Goal: Transaction & Acquisition: Purchase product/service

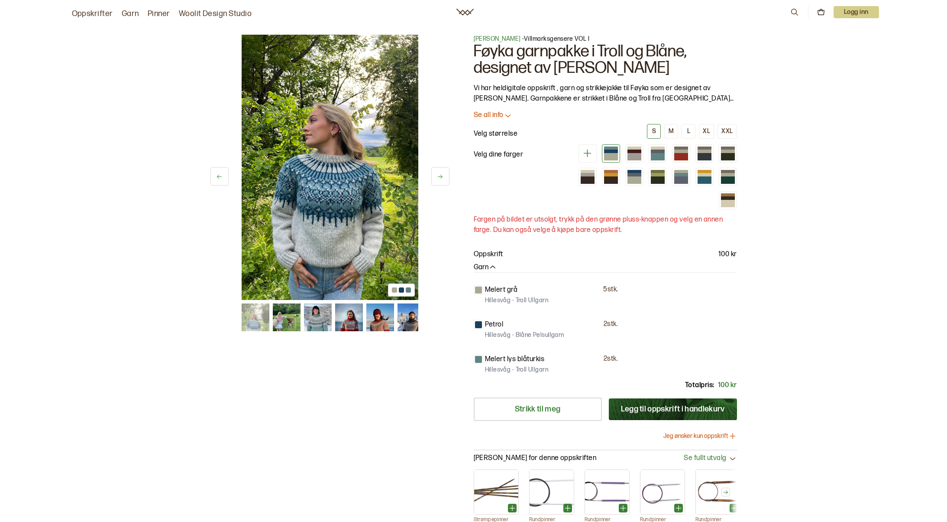
click at [290, 316] on img at bounding box center [287, 317] width 28 height 28
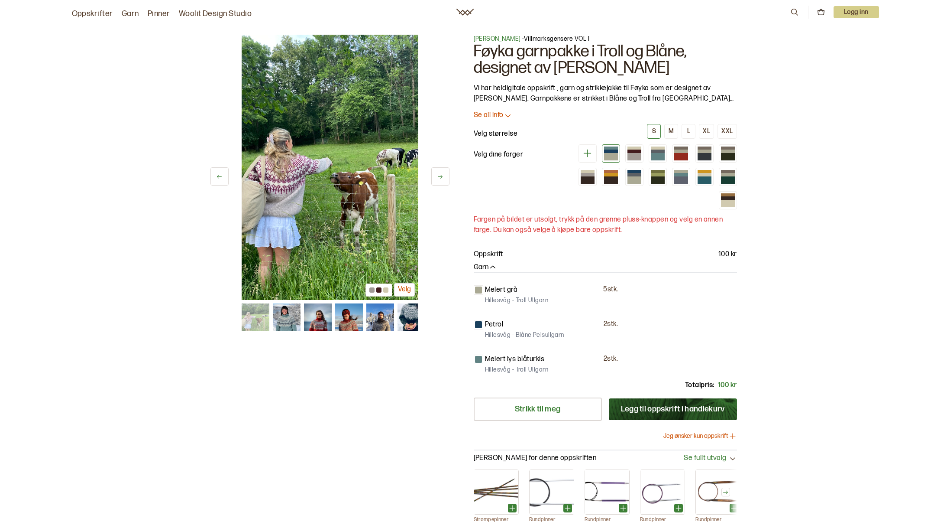
click at [302, 315] on div at bounding box center [330, 317] width 177 height 28
click at [319, 317] on img at bounding box center [318, 317] width 28 height 28
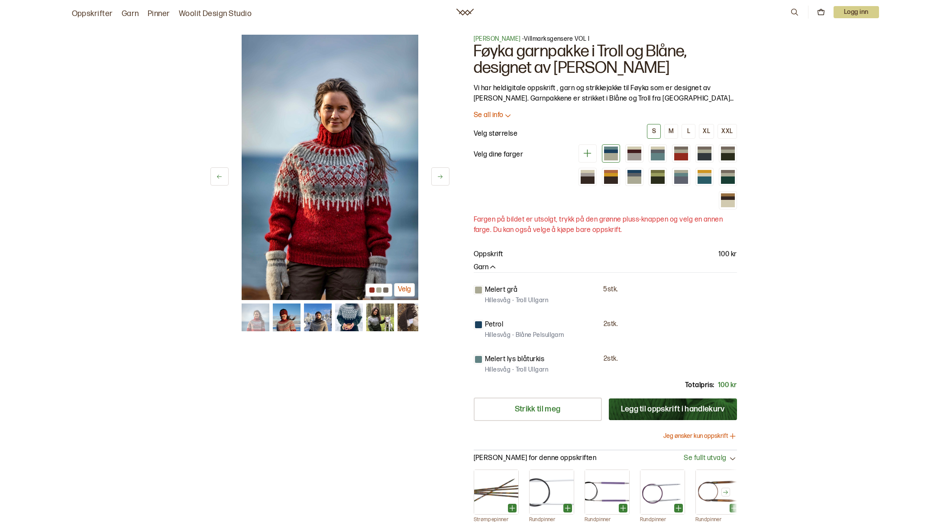
click at [222, 173] on icon at bounding box center [219, 176] width 6 height 6
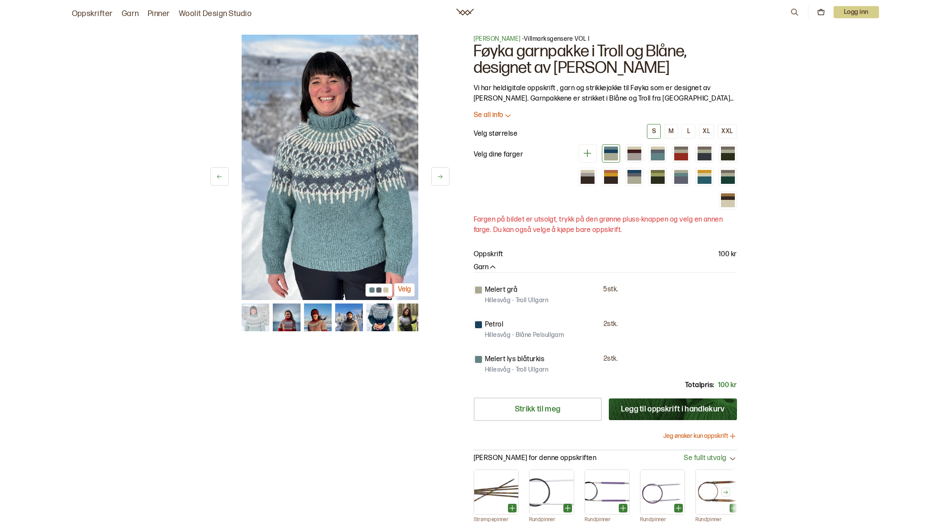
click at [439, 177] on icon at bounding box center [440, 176] width 6 height 6
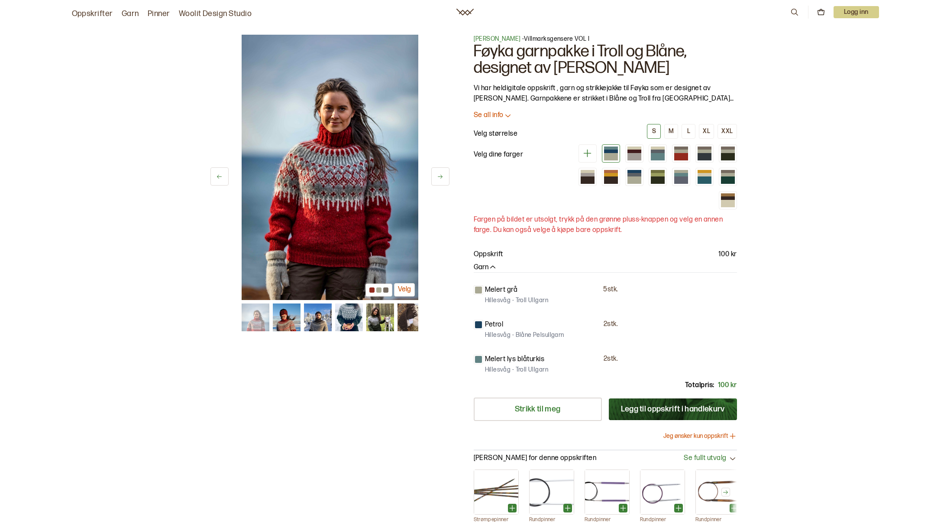
click at [439, 177] on icon at bounding box center [440, 176] width 6 height 6
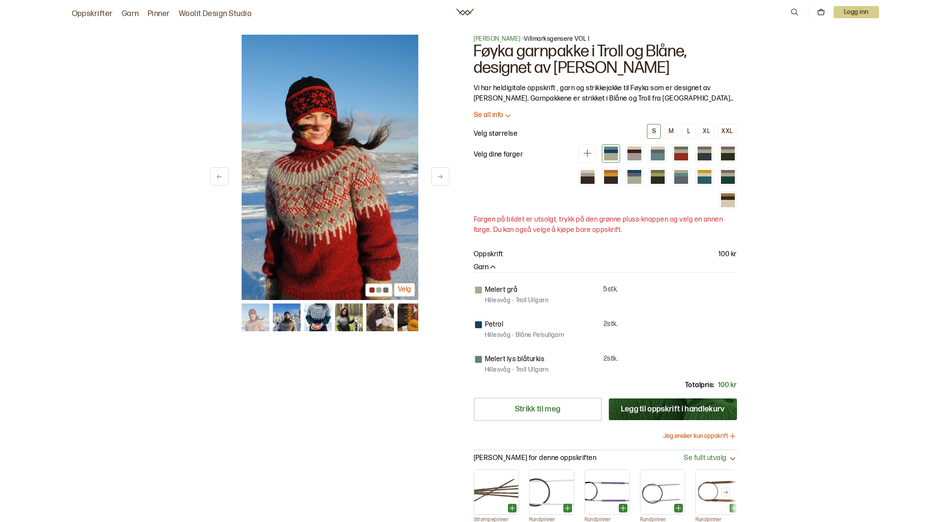
click at [439, 177] on icon at bounding box center [440, 176] width 6 height 6
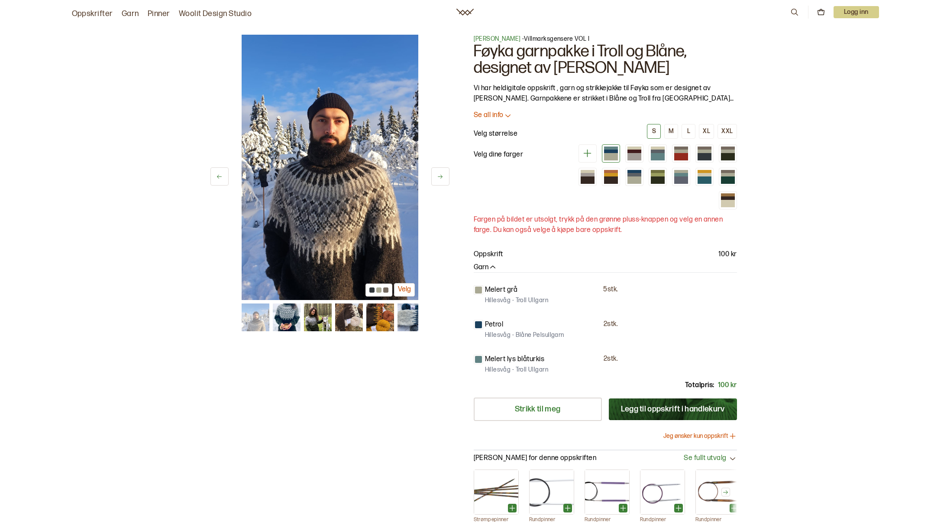
click at [439, 177] on icon at bounding box center [440, 176] width 6 height 6
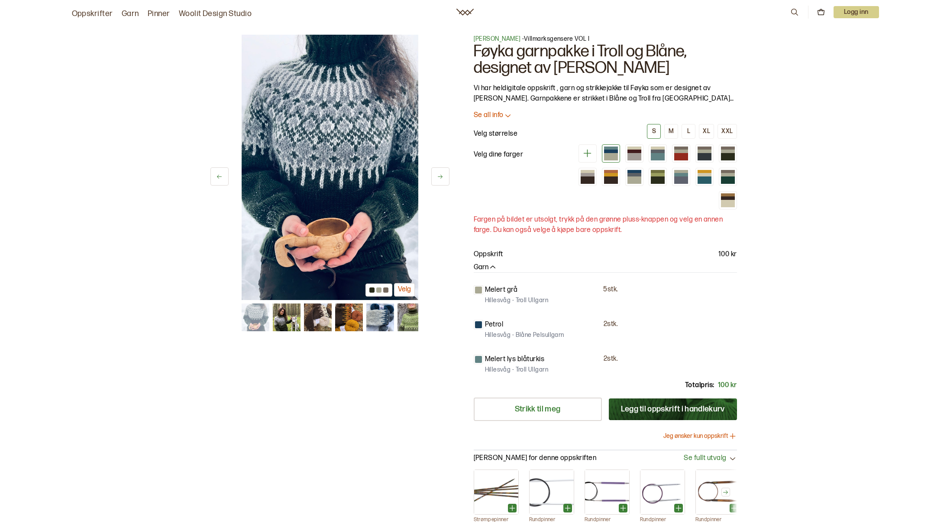
click at [439, 177] on icon at bounding box center [440, 176] width 6 height 6
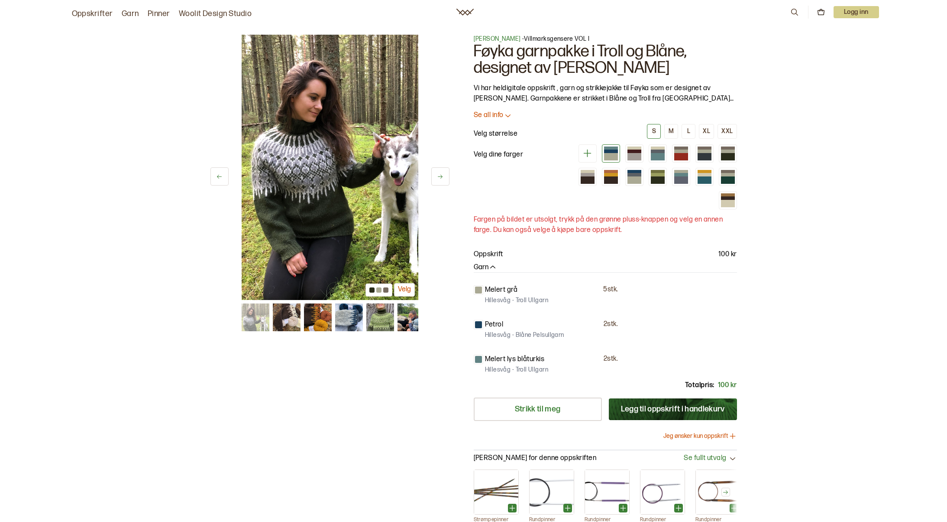
click at [217, 175] on icon at bounding box center [219, 176] width 6 height 6
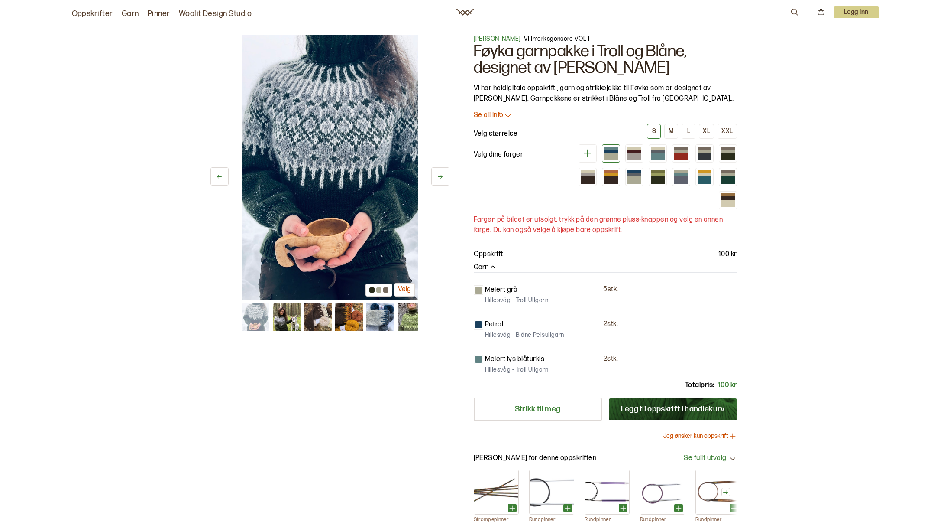
click at [404, 288] on button "Velg" at bounding box center [404, 289] width 21 height 13
click at [446, 176] on button at bounding box center [440, 176] width 18 height 18
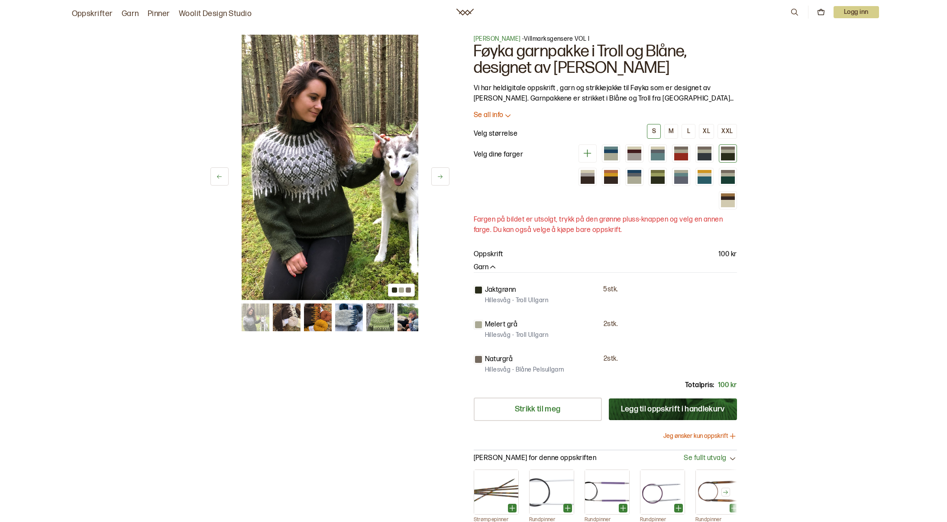
click at [446, 176] on button at bounding box center [440, 176] width 18 height 18
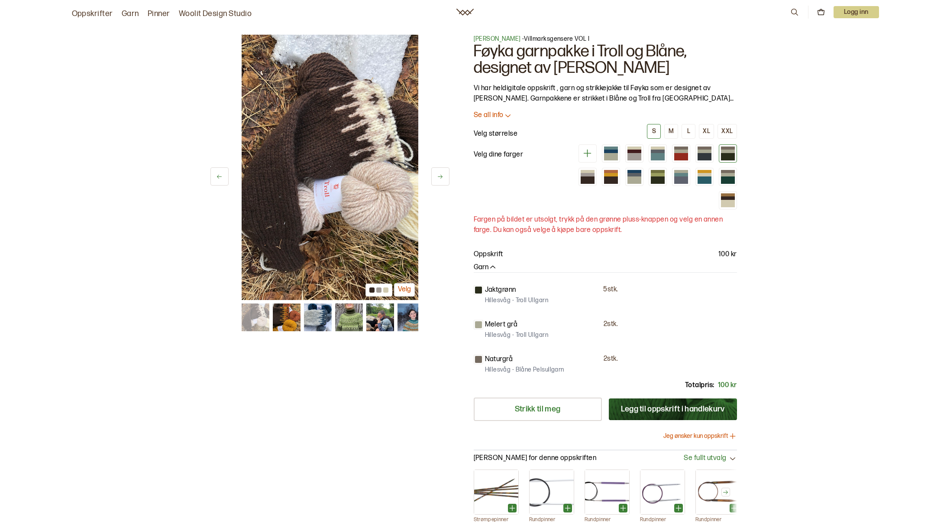
click at [446, 176] on button at bounding box center [440, 176] width 18 height 18
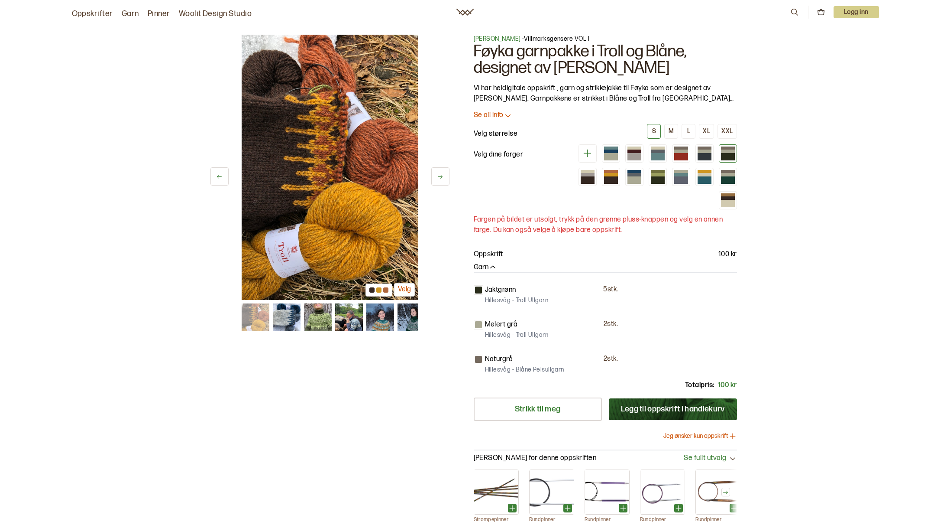
click at [446, 176] on button at bounding box center [440, 176] width 18 height 18
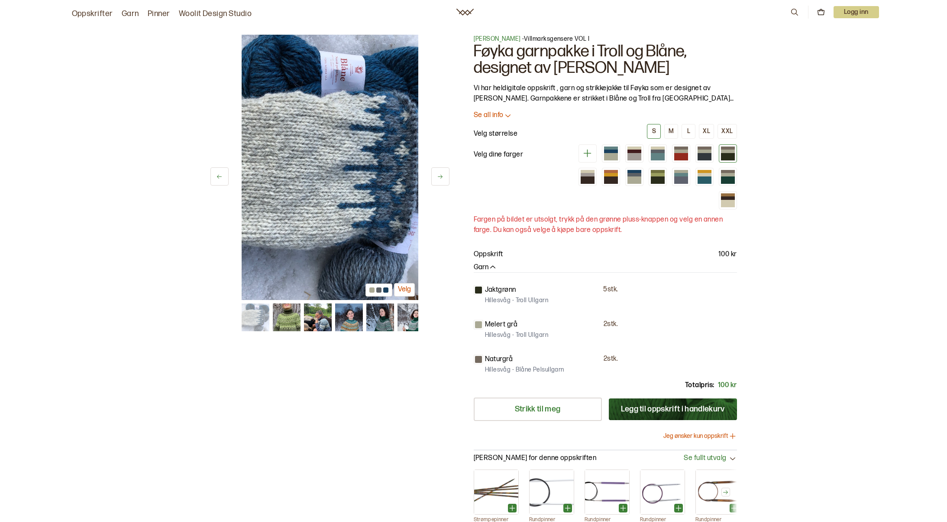
click at [443, 175] on icon at bounding box center [440, 176] width 6 height 6
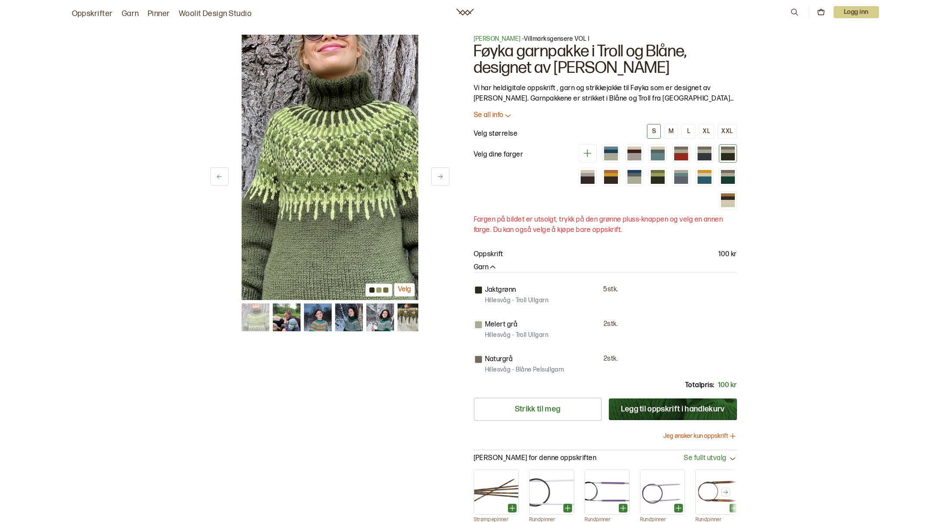
click at [443, 175] on icon at bounding box center [440, 176] width 6 height 6
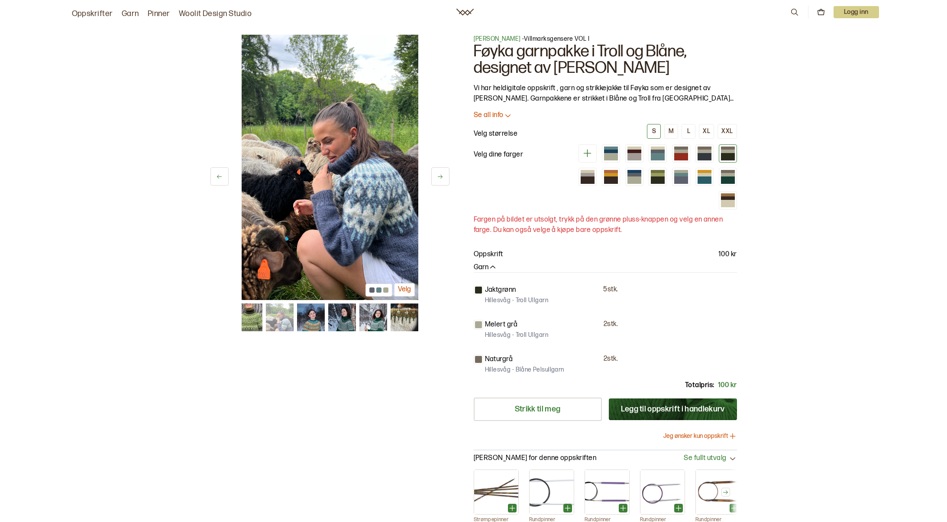
click at [443, 175] on icon at bounding box center [440, 176] width 6 height 6
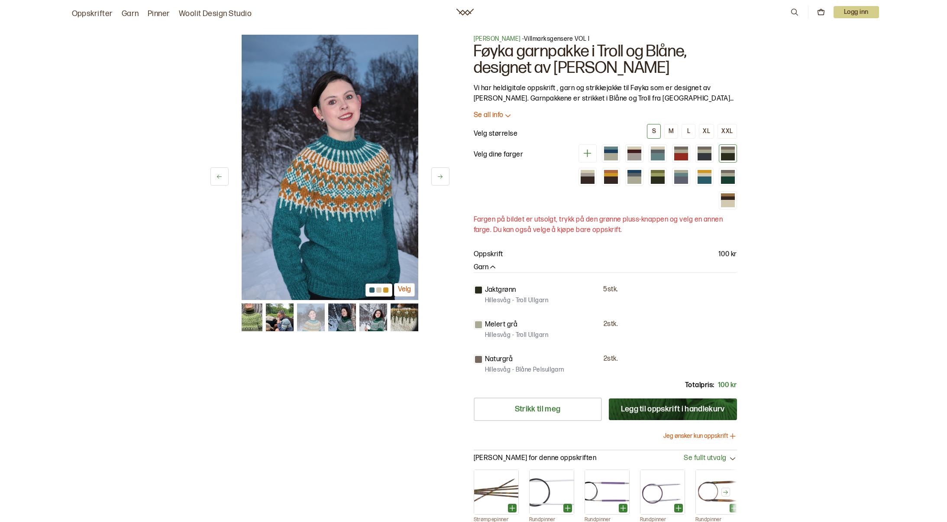
click at [443, 175] on icon at bounding box center [440, 176] width 6 height 6
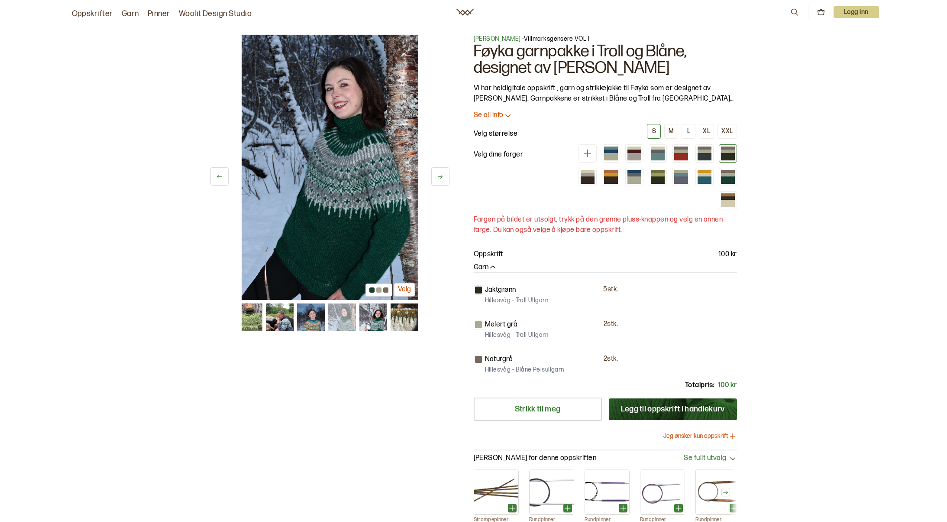
click at [406, 284] on button "Velg" at bounding box center [404, 289] width 21 height 13
click at [433, 175] on button at bounding box center [440, 176] width 18 height 18
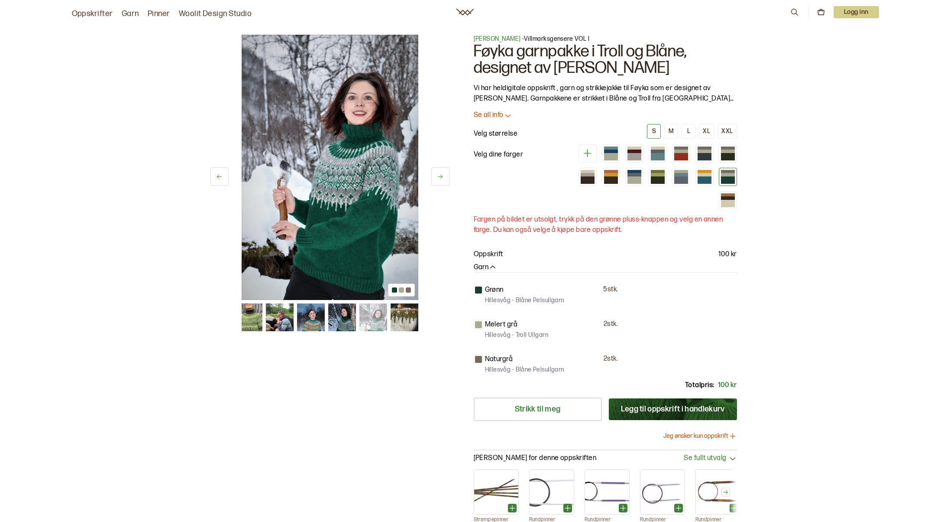
click at [433, 175] on button at bounding box center [440, 176] width 18 height 18
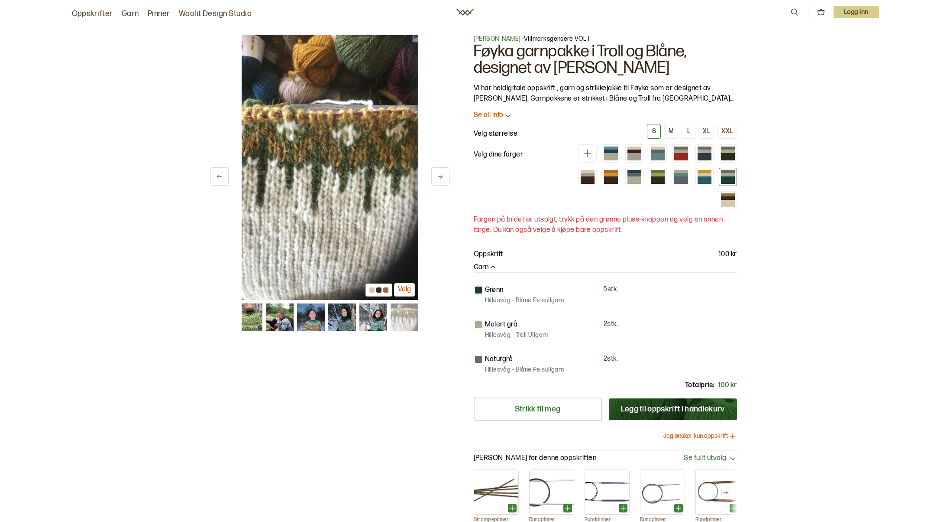
click at [433, 175] on button at bounding box center [440, 176] width 18 height 18
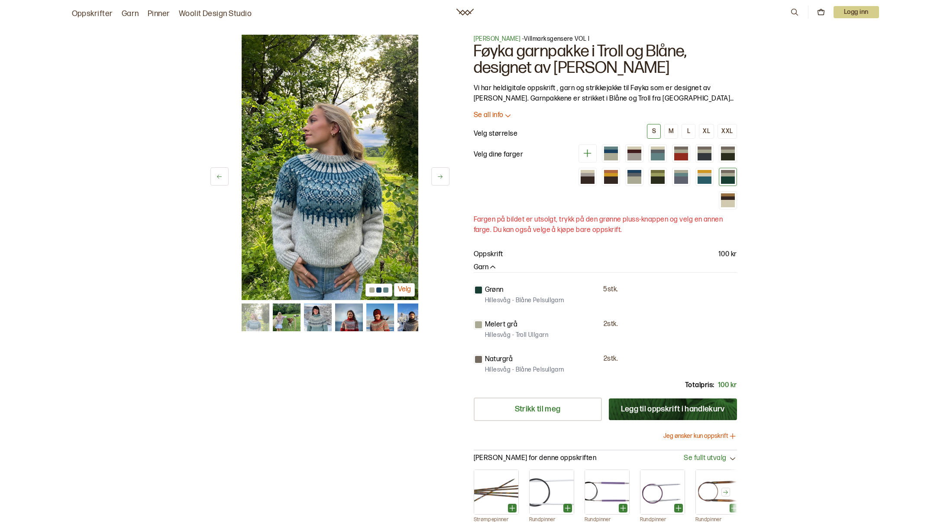
click at [433, 175] on button at bounding box center [440, 176] width 18 height 18
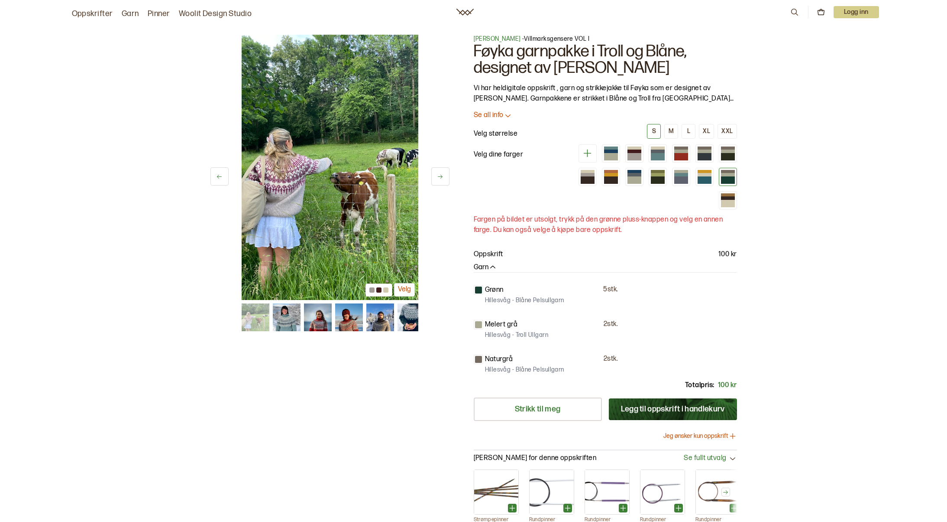
click at [433, 175] on button at bounding box center [440, 176] width 18 height 18
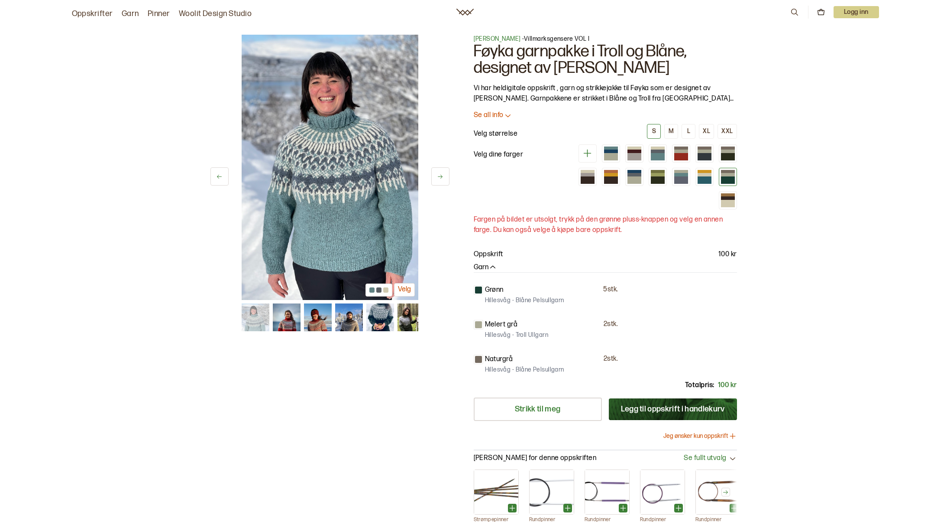
click at [404, 286] on button "Velg" at bounding box center [404, 289] width 21 height 13
